Goal: Transaction & Acquisition: Book appointment/travel/reservation

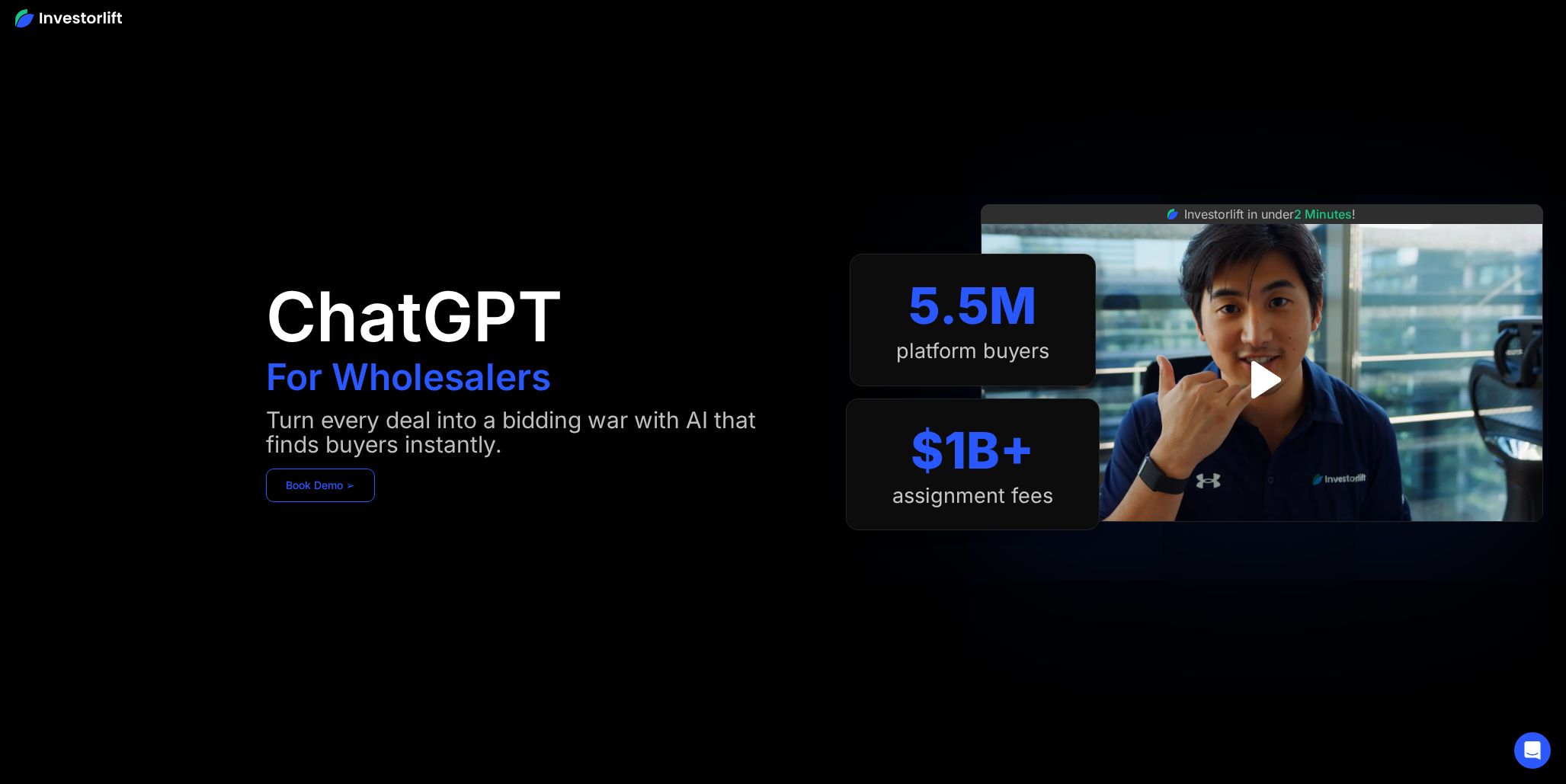
click at [317, 489] on link "Book Demo ➢" at bounding box center [321, 485] width 109 height 34
